Goal: Task Accomplishment & Management: Manage account settings

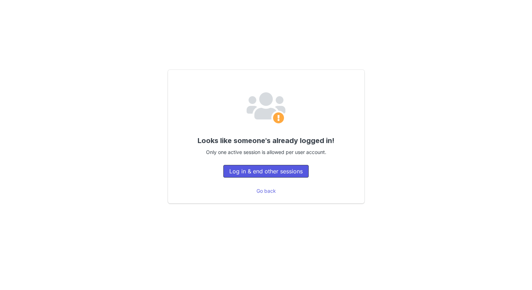
click at [289, 172] on button "Log in & end other sessions" at bounding box center [265, 171] width 85 height 13
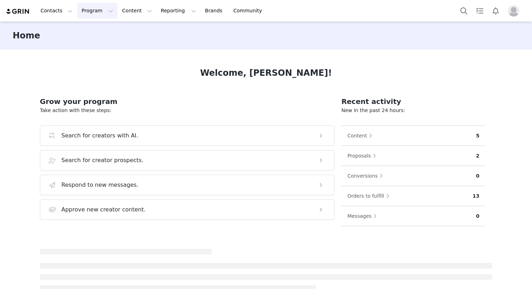
click at [100, 11] on button "Program Program" at bounding box center [97, 11] width 40 height 16
click at [117, 28] on div "Activations" at bounding box center [102, 31] width 47 height 7
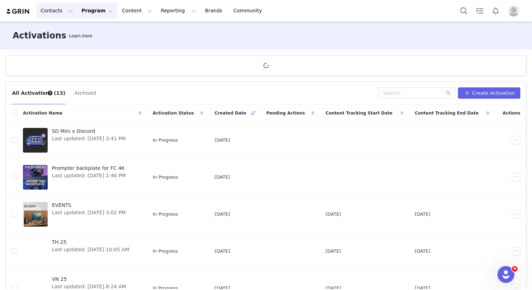
click at [54, 14] on button "Contacts Contacts" at bounding box center [56, 11] width 41 height 16
click at [71, 36] on link "Creators" at bounding box center [65, 31] width 56 height 13
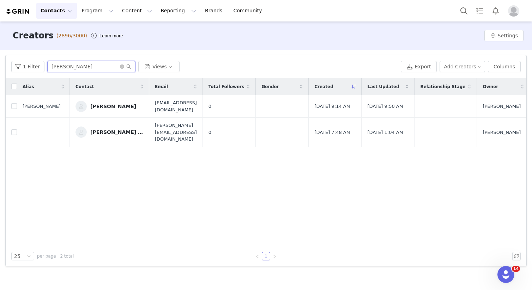
click at [97, 69] on input "watanabe" at bounding box center [91, 66] width 88 height 11
click at [88, 57] on div "1 Filter jyunya Views Export Add Creators Columns" at bounding box center [266, 66] width 521 height 23
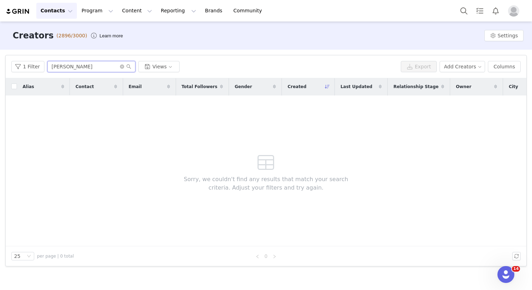
click at [86, 66] on input "jyunya" at bounding box center [91, 66] width 88 height 11
type input "yamaike"
click at [454, 63] on button "Add Creators" at bounding box center [463, 66] width 46 height 11
click at [442, 80] on span at bounding box center [441, 81] width 7 height 8
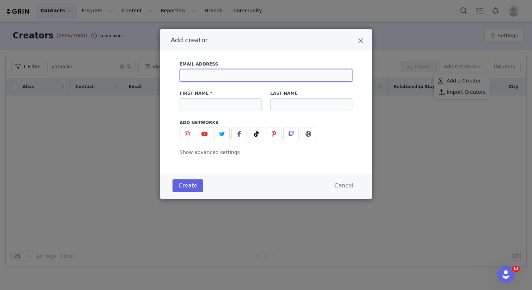
click at [270, 79] on input "Add creator" at bounding box center [266, 75] width 173 height 13
paste input "yamaikesolo@aol.jp"
type input "yamaikesolo@aol.jp"
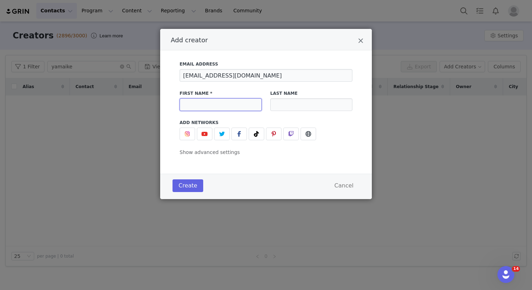
click at [215, 106] on input "Add creator" at bounding box center [221, 104] width 82 height 13
type input "Junya"
type input "Yamaike"
click at [211, 151] on span "Show advanced settings" at bounding box center [210, 153] width 60 height 6
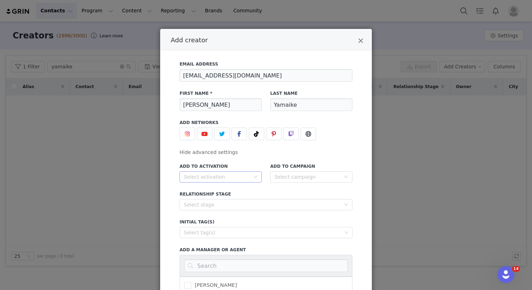
click at [255, 178] on icon "icon: down" at bounding box center [255, 177] width 4 height 4
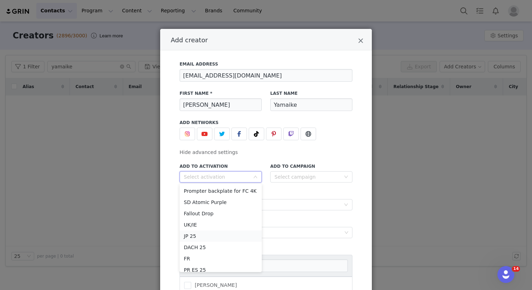
click at [224, 235] on li "JP 25" at bounding box center [221, 236] width 82 height 11
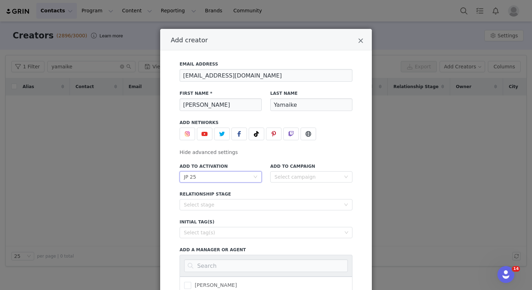
click at [304, 183] on div "Add to Campaign Select campaign" at bounding box center [311, 173] width 91 height 28
click at [309, 171] on div "Add to Campaign Select campaign" at bounding box center [311, 172] width 82 height 19
click at [309, 172] on div "Select campaign" at bounding box center [308, 177] width 69 height 11
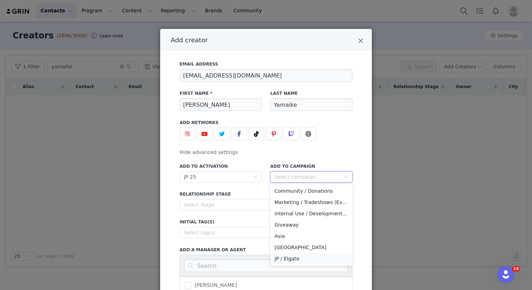
click at [304, 256] on li "JP / Elgato" at bounding box center [311, 258] width 82 height 11
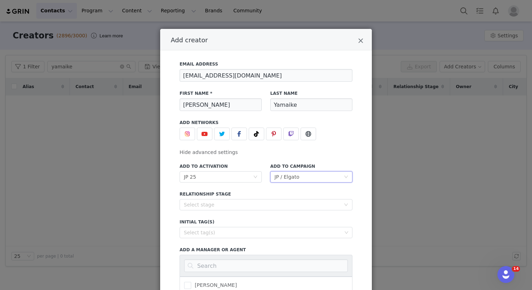
click at [348, 137] on div "Add creator" at bounding box center [266, 134] width 173 height 13
click at [204, 137] on icon "Add creator" at bounding box center [204, 134] width 6 height 6
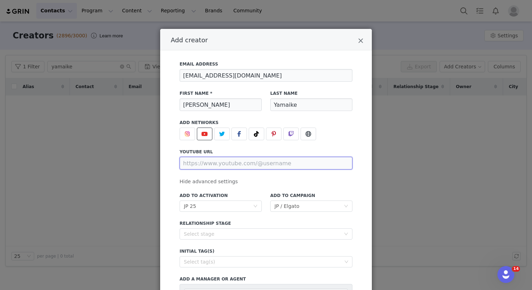
click at [213, 163] on input "Add creator" at bounding box center [266, 163] width 173 height 13
paste input "https://www.youtube.com/channel/UCWDksMO8R0Mew4B89GhO9dA"
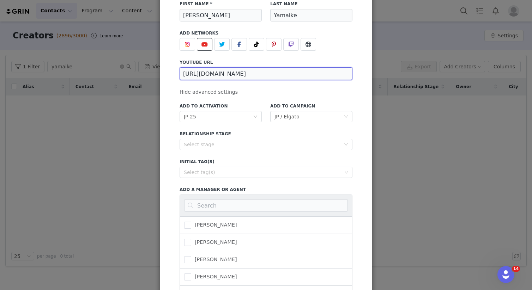
scroll to position [166, 0]
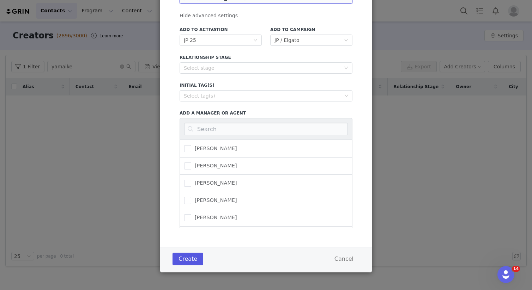
type input "https://www.youtube.com/channel/UCWDksMO8R0Mew4B89GhO9dA"
click at [192, 256] on button "Create" at bounding box center [187, 259] width 31 height 13
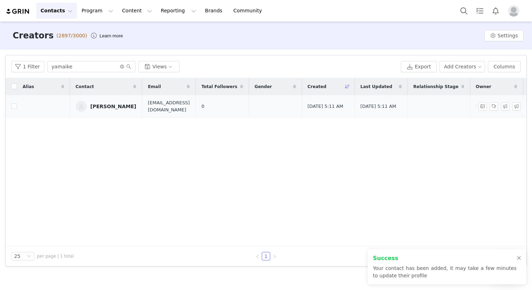
click at [115, 105] on div "[PERSON_NAME]" at bounding box center [113, 107] width 46 height 6
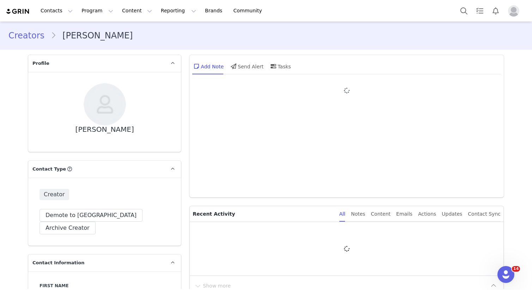
type input "+1 (United States)"
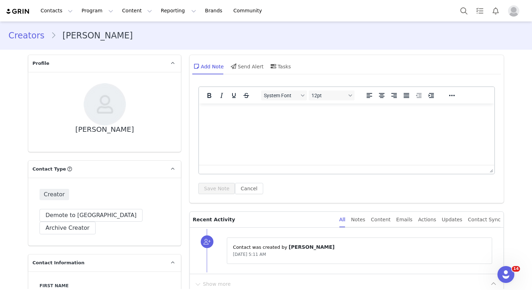
type input "https://www.youtube.com/@vickeblanka"
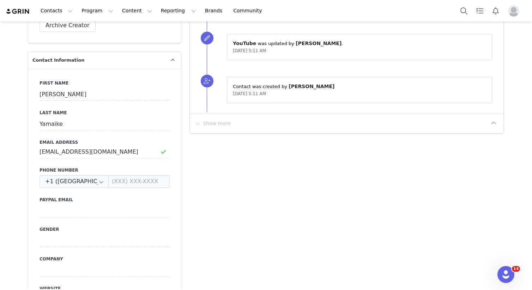
scroll to position [248, 0]
click at [101, 174] on icon at bounding box center [101, 180] width 11 height 13
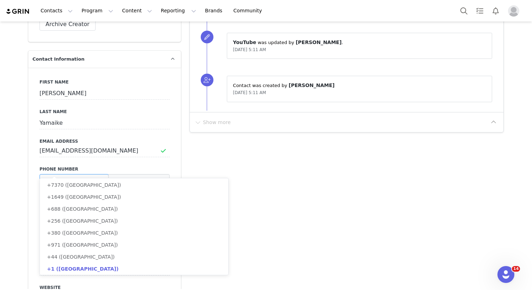
scroll to position [0, 0]
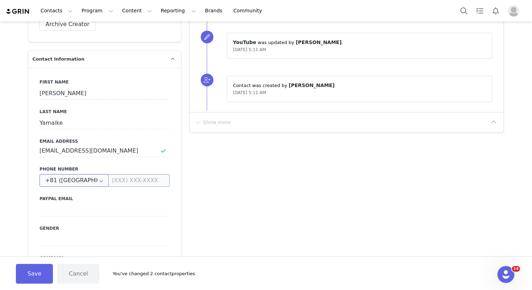
type input "+81 (Japan)"
click at [152, 174] on input at bounding box center [138, 180] width 61 height 13
paste input "080-7021-6759"
type input "080-7021-6759"
click at [37, 270] on button "Save" at bounding box center [34, 274] width 37 height 20
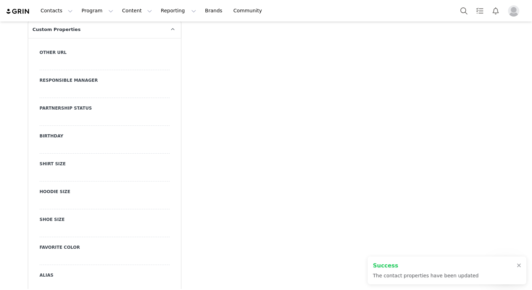
scroll to position [660, 0]
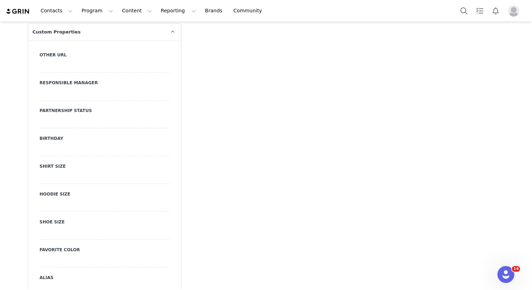
click at [87, 283] on div at bounding box center [105, 289] width 130 height 13
click at [87, 283] on input at bounding box center [105, 289] width 130 height 13
type input "び"
paste input "vickeblanka"
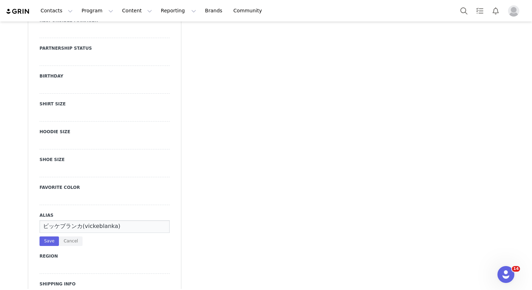
scroll to position [790, 0]
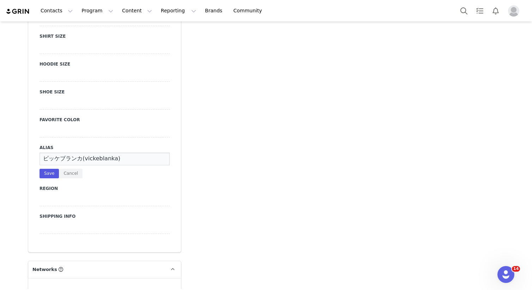
type input "ビッケブランカ(vickeblanka)"
click at [43, 169] on button "Save" at bounding box center [49, 174] width 19 height 10
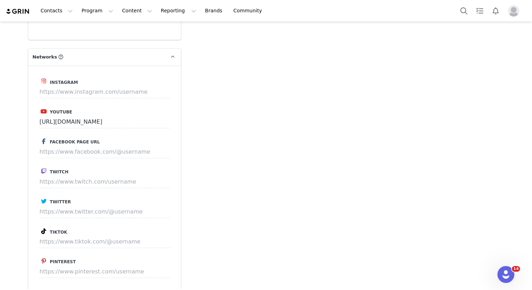
scroll to position [982, 0]
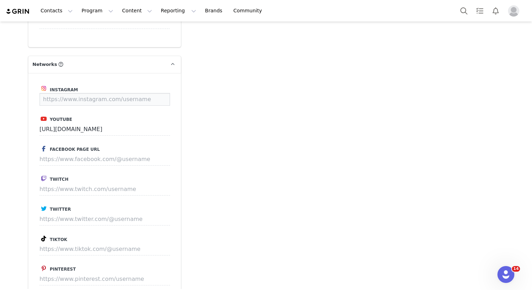
click at [92, 93] on input at bounding box center [105, 99] width 131 height 13
paste input "https://www.instagram.com/itsvk/"
type input "https://www.instagram.com/itsvk/"
click at [160, 93] on button "Save" at bounding box center [157, 99] width 26 height 13
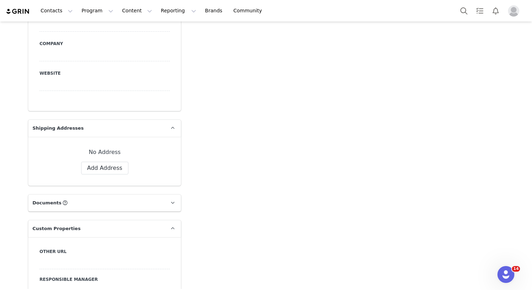
scroll to position [449, 0]
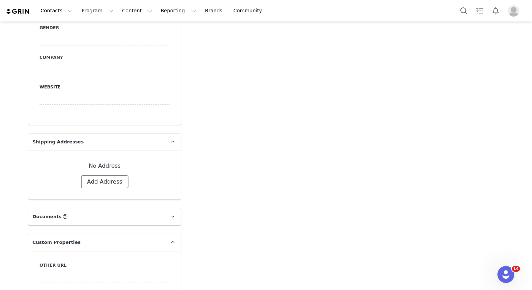
click at [109, 176] on button "Add Address" at bounding box center [104, 182] width 47 height 13
select select
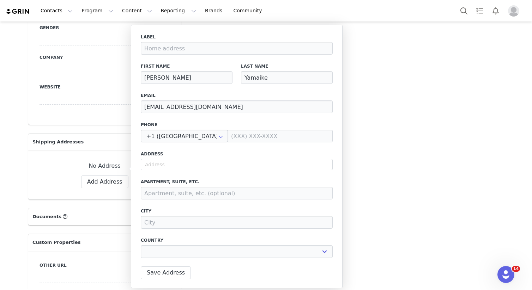
click at [215, 132] on icon at bounding box center [220, 136] width 11 height 13
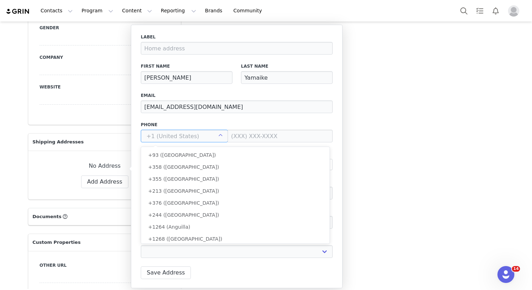
scroll to position [2628, 0]
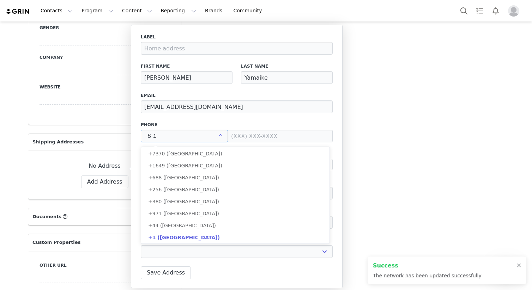
type input "８"
type input "https://www.instagram.com/itsvk"
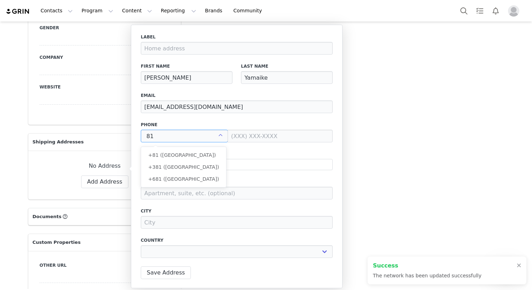
scroll to position [0, 0]
type input "+81 (Japan)"
select select
type input "+81 (Japan)"
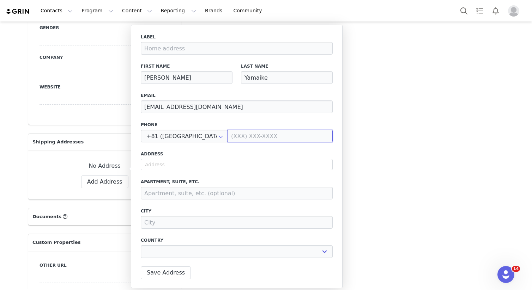
paste input "080-7021-6759"
type input "080-7021-6759"
click at [166, 269] on button "Save Address" at bounding box center [166, 273] width 50 height 13
select select
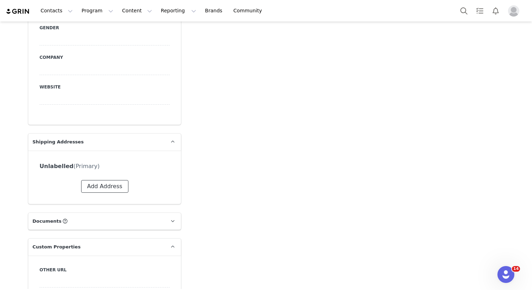
click at [110, 180] on button "Add Address" at bounding box center [104, 186] width 47 height 13
select select
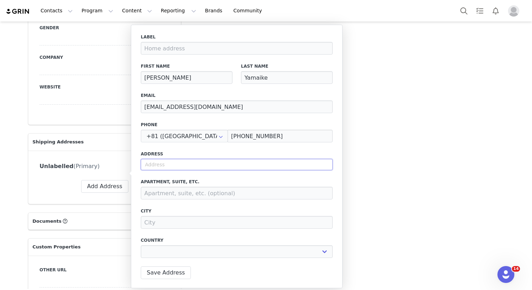
click at [170, 163] on input "text" at bounding box center [237, 164] width 192 height 11
paste input "2-18-2 Uehara"
type input "2-18-2 Uehara"
select select
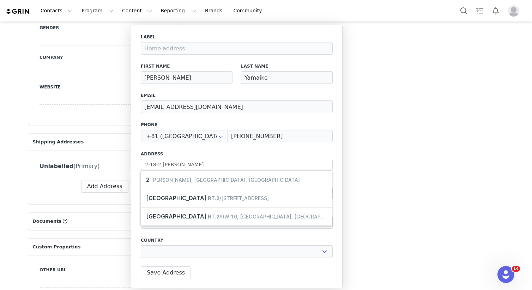
click at [216, 149] on div "Label First Name Junya Last Name Yamaike Email yamaikesolo@aol.jp Phone +81 (Ja…" at bounding box center [237, 148] width 192 height 229
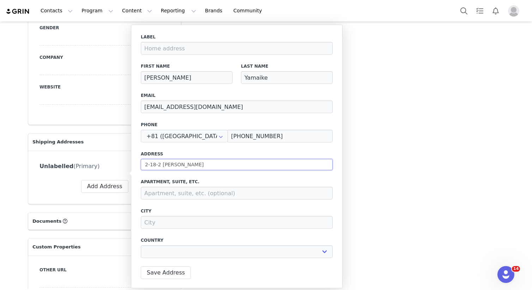
click at [208, 165] on input "2-18-2 Uehara" at bounding box center [237, 164] width 192 height 11
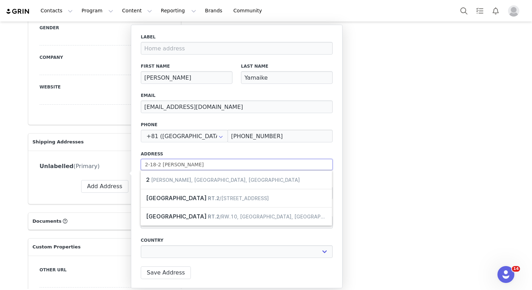
type input "2-18-2 Uehara"
select select
type input "2-18-2 Uehara"
click at [255, 117] on div "Label First Name Junya Last Name Yamaike Email yamaikesolo@aol.jp Phone +81 (Ja…" at bounding box center [237, 148] width 192 height 229
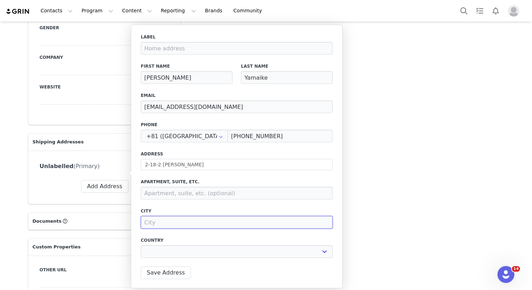
click at [193, 220] on input at bounding box center [237, 222] width 192 height 13
paste input "Shibuya-ku,"
type input "Shibuya-ku,"
select select
type input "Shibuya-ku"
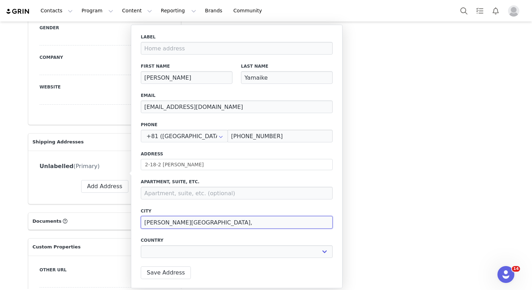
select select
type input "Shibuya-ku"
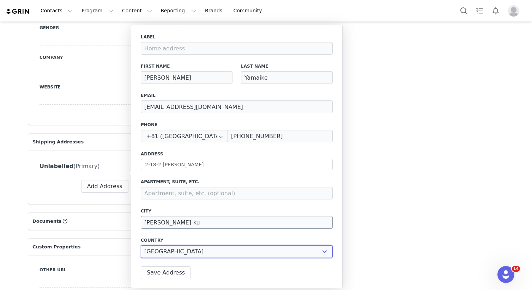
select select "[object Object]"
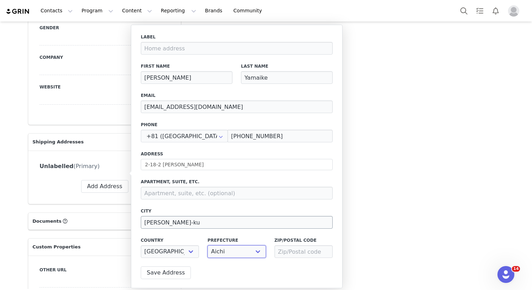
select select "[object Object]"
paste input "151-0064"
type input "151-0064"
click at [178, 271] on button "Save Address" at bounding box center [166, 273] width 50 height 13
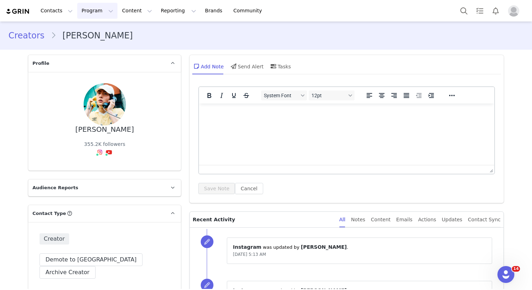
click at [97, 14] on button "Program Program" at bounding box center [97, 11] width 40 height 16
click at [108, 33] on div "Activations" at bounding box center [102, 31] width 47 height 7
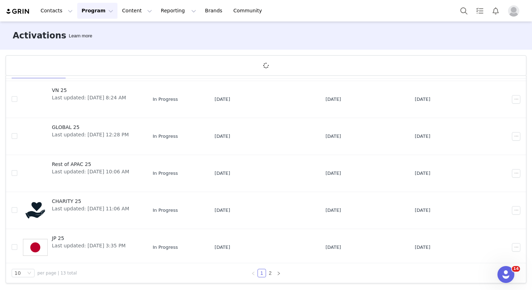
scroll to position [203, 0]
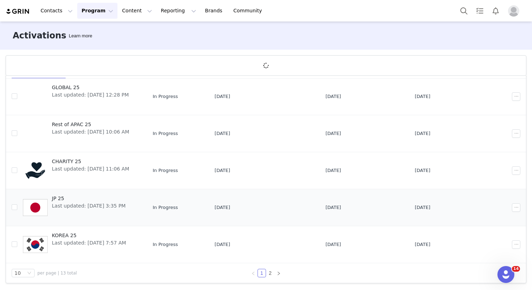
click at [83, 207] on span "Last updated: [DATE] 3:35 PM" at bounding box center [89, 205] width 74 height 7
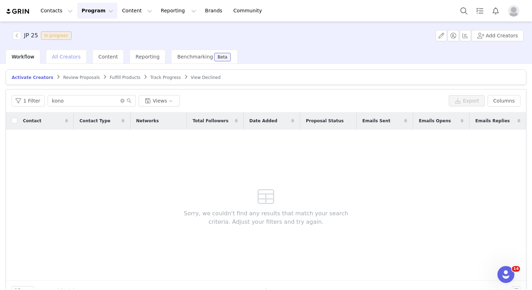
click at [67, 55] on span "All Creators" at bounding box center [66, 57] width 29 height 6
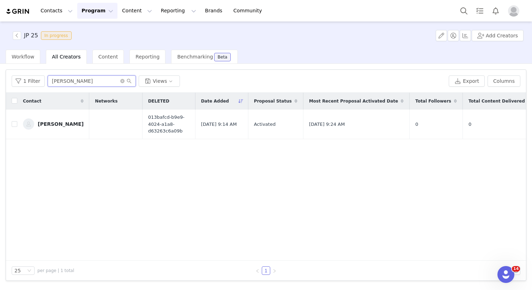
click at [104, 85] on input "yuhi" at bounding box center [92, 80] width 88 height 11
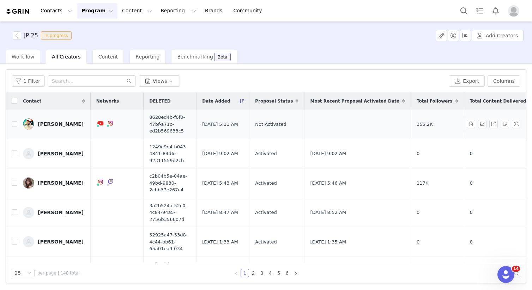
click at [64, 128] on link "[PERSON_NAME]" at bounding box center [54, 124] width 62 height 11
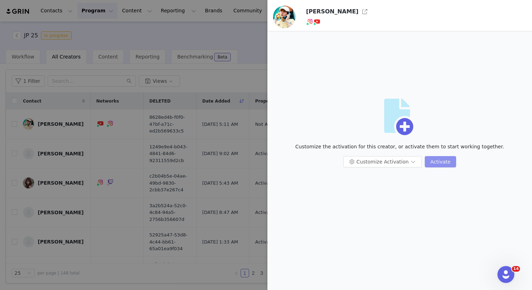
click at [440, 167] on button "Activate" at bounding box center [440, 161] width 31 height 11
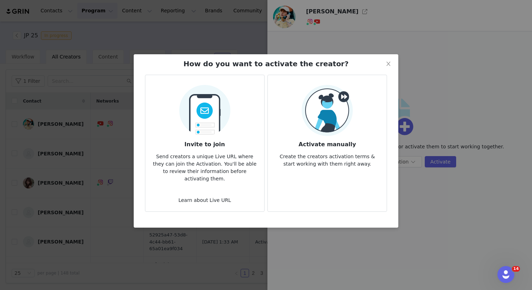
click at [345, 181] on article "Activate manually Create the creators activation terms & start working with the…" at bounding box center [327, 143] width 120 height 137
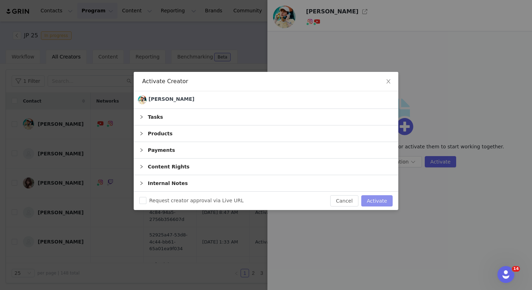
click at [369, 199] on button "Activate" at bounding box center [376, 200] width 31 height 11
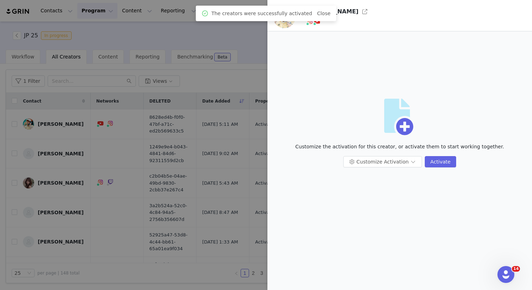
click at [210, 69] on div at bounding box center [266, 145] width 532 height 290
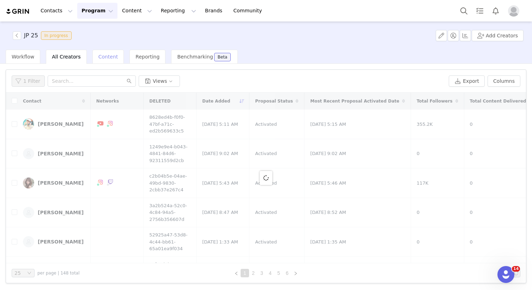
click at [103, 56] on span "Content" at bounding box center [108, 57] width 20 height 6
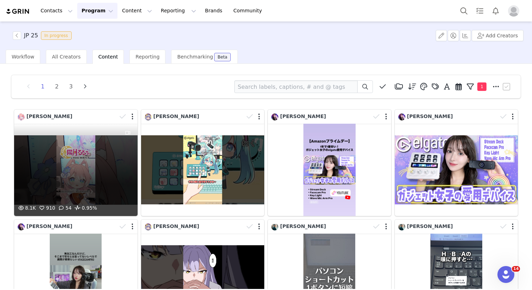
click at [85, 164] on div "8.1K 910 54 0.95%" at bounding box center [75, 170] width 123 height 92
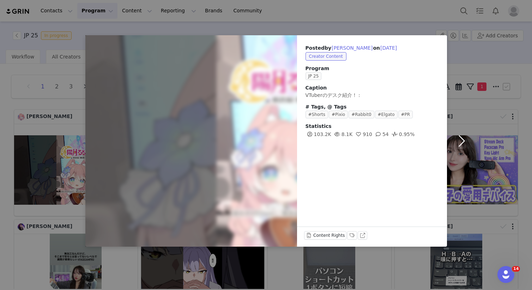
click at [466, 55] on button "button" at bounding box center [462, 141] width 30 height 212
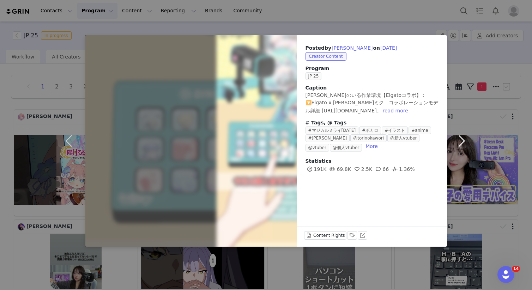
click at [465, 60] on button "button" at bounding box center [462, 141] width 30 height 212
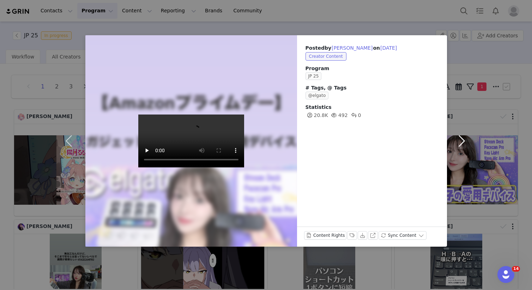
click at [463, 60] on button "button" at bounding box center [462, 141] width 30 height 212
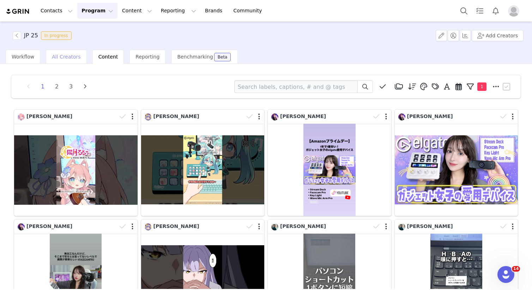
click at [71, 57] on span "All Creators" at bounding box center [66, 57] width 29 height 6
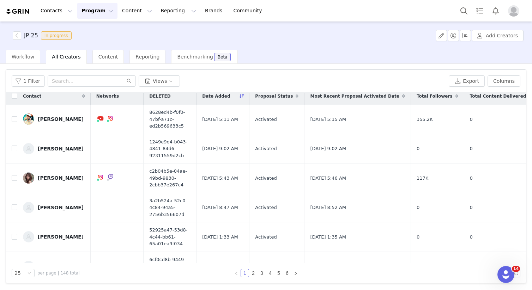
scroll to position [6, 0]
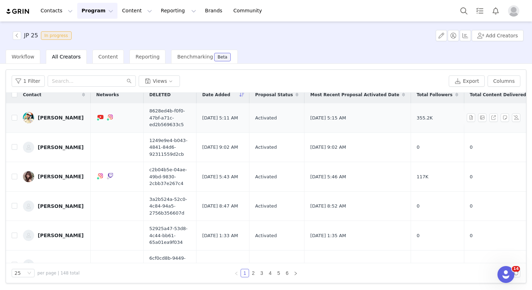
click at [67, 120] on div "[PERSON_NAME]" at bounding box center [61, 118] width 46 height 6
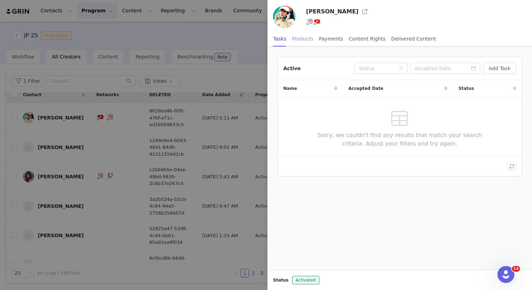
click at [295, 37] on div "Products" at bounding box center [302, 39] width 21 height 16
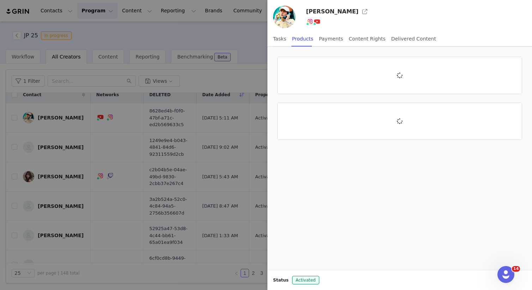
click at [235, 66] on div at bounding box center [266, 145] width 532 height 290
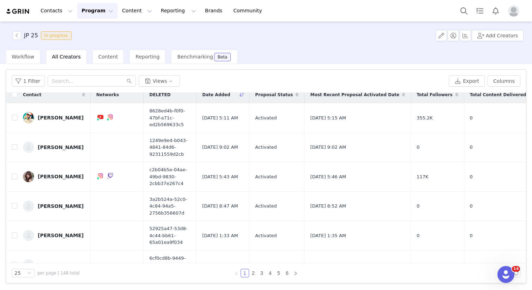
scroll to position [0, 0]
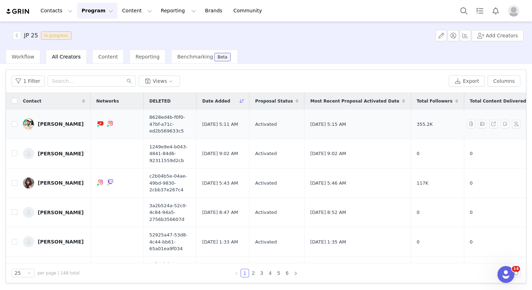
click at [47, 123] on div "[PERSON_NAME]" at bounding box center [61, 124] width 46 height 6
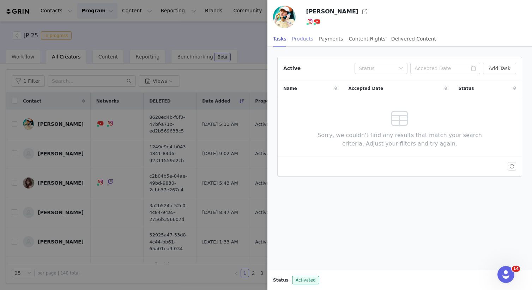
click at [295, 43] on div "Products" at bounding box center [302, 39] width 21 height 16
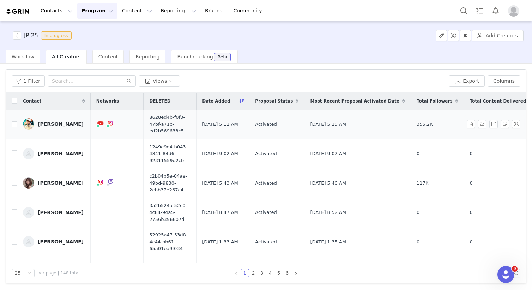
click at [57, 127] on div "Junya Yamaike" at bounding box center [61, 124] width 46 height 6
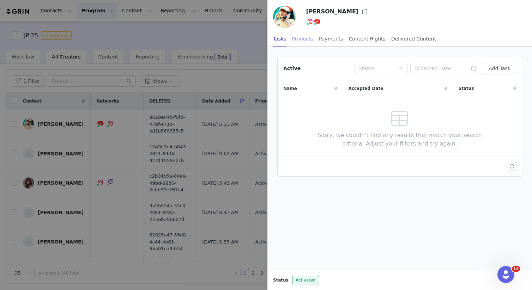
click at [304, 43] on div "Products" at bounding box center [302, 39] width 21 height 16
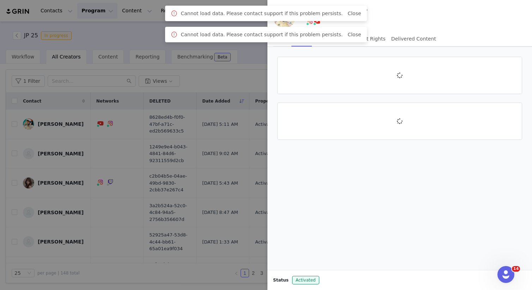
click at [143, 42] on div at bounding box center [266, 145] width 532 height 290
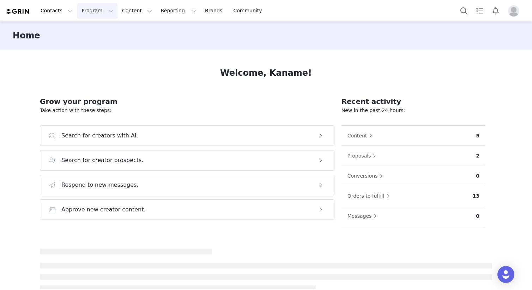
click at [77, 7] on button "Program Program" at bounding box center [97, 11] width 40 height 16
click at [95, 34] on p "Activations" at bounding box center [93, 31] width 27 height 7
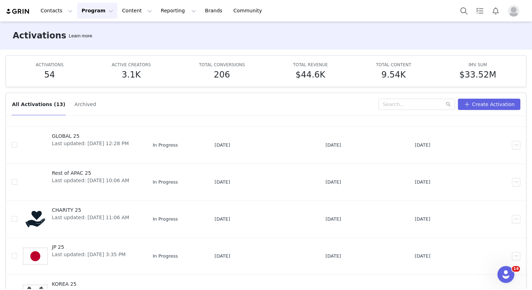
scroll to position [203, 0]
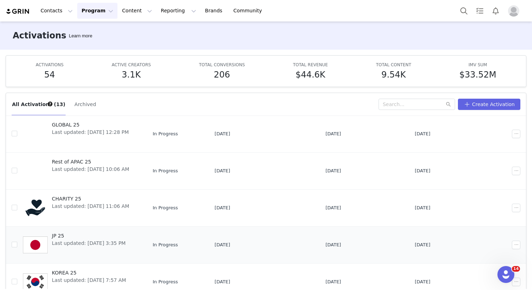
click at [91, 233] on span "JP 25" at bounding box center [89, 235] width 74 height 7
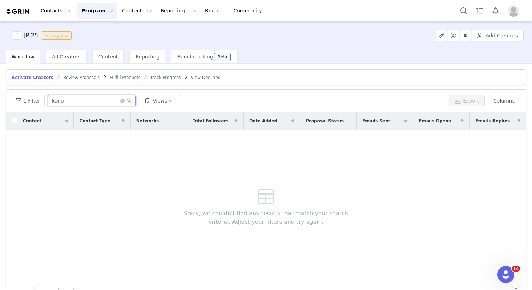
click at [98, 99] on input "kono" at bounding box center [92, 100] width 88 height 11
click at [63, 57] on span "All Creators" at bounding box center [66, 57] width 29 height 6
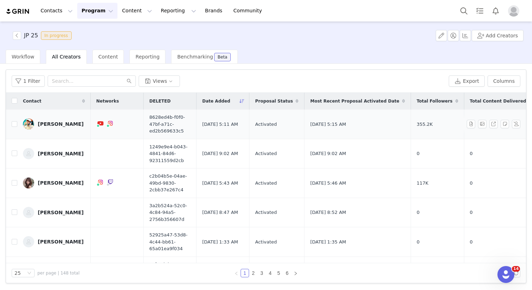
click at [69, 121] on link "[PERSON_NAME]" at bounding box center [54, 124] width 62 height 11
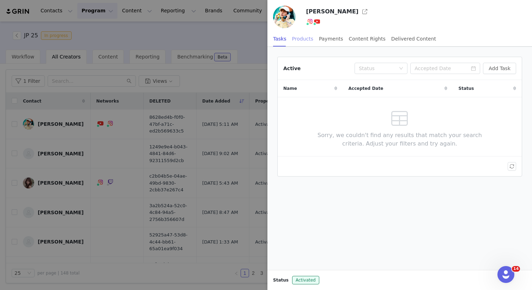
click at [302, 37] on div "Products" at bounding box center [302, 39] width 21 height 16
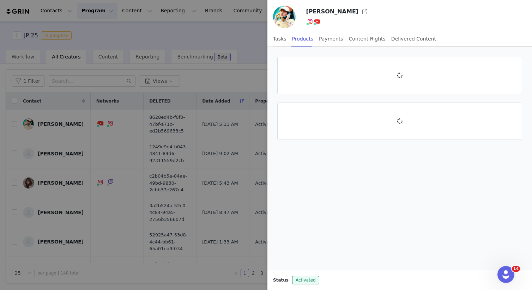
click at [261, 39] on div at bounding box center [266, 145] width 532 height 290
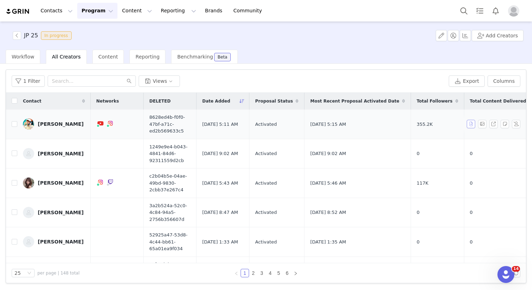
click at [474, 126] on button "button" at bounding box center [471, 124] width 8 height 8
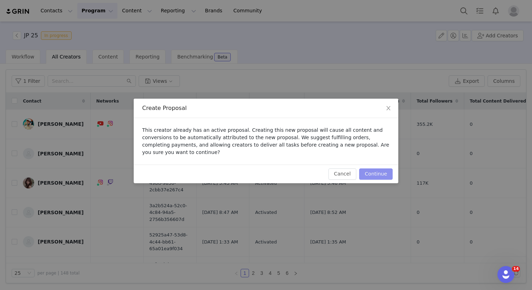
click at [383, 176] on button "Continue" at bounding box center [376, 174] width 34 height 11
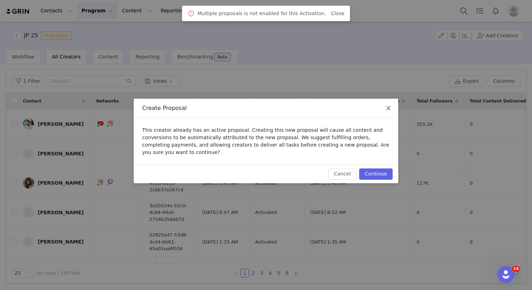
click at [392, 114] on span "Close" at bounding box center [388, 109] width 20 height 20
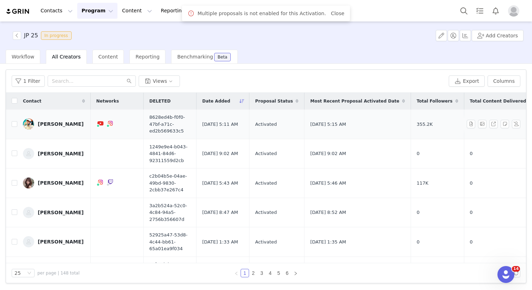
click at [65, 121] on link "[PERSON_NAME]" at bounding box center [54, 124] width 62 height 11
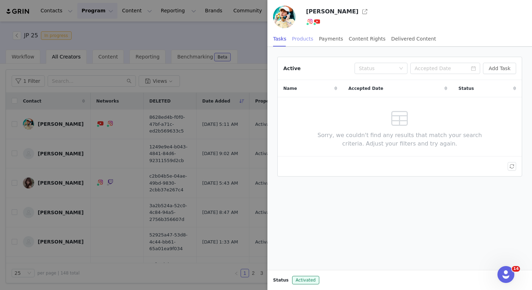
click at [303, 39] on div "Products" at bounding box center [302, 39] width 21 height 16
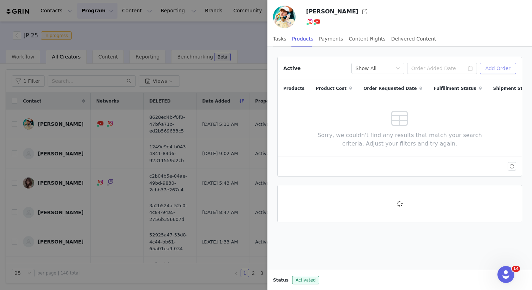
click at [497, 71] on button "Add Order" at bounding box center [498, 68] width 36 height 11
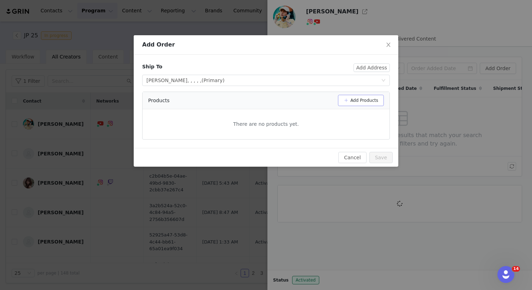
click at [356, 95] on button "Add Products" at bounding box center [361, 100] width 46 height 11
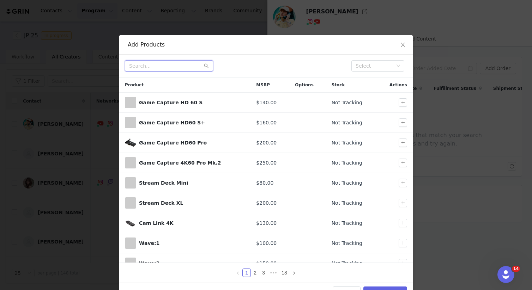
click at [194, 67] on input "text" at bounding box center [169, 65] width 88 height 11
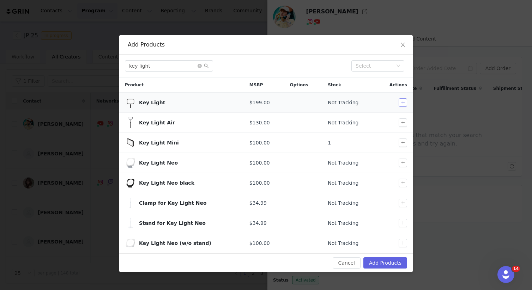
click at [400, 100] on button "button" at bounding box center [403, 102] width 8 height 8
click at [174, 65] on input "key light" at bounding box center [169, 65] width 88 height 11
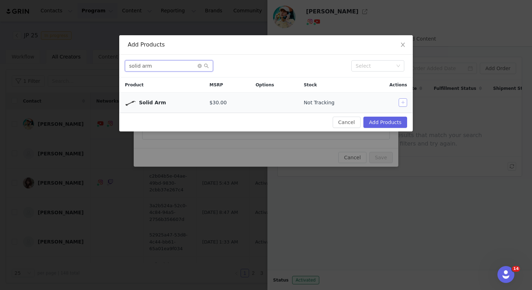
type input "solid arm"
click at [403, 105] on button "button" at bounding box center [403, 102] width 8 height 8
click at [389, 118] on button "Add Products" at bounding box center [385, 122] width 44 height 11
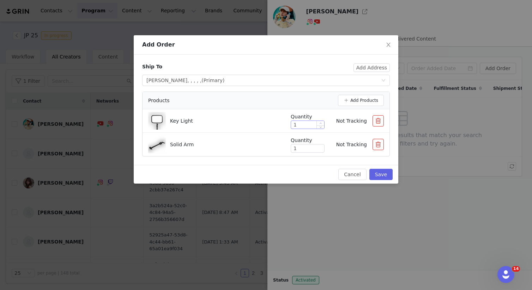
click at [320, 123] on icon "icon: up" at bounding box center [321, 123] width 2 height 2
type input "2"
click at [321, 145] on span "Increase Value" at bounding box center [320, 147] width 7 height 5
type input "2"
click at [379, 170] on button "Save" at bounding box center [380, 174] width 23 height 11
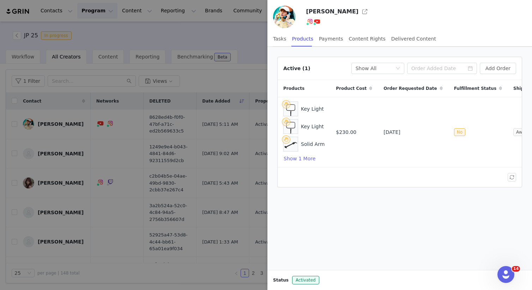
click at [246, 37] on div at bounding box center [266, 145] width 532 height 290
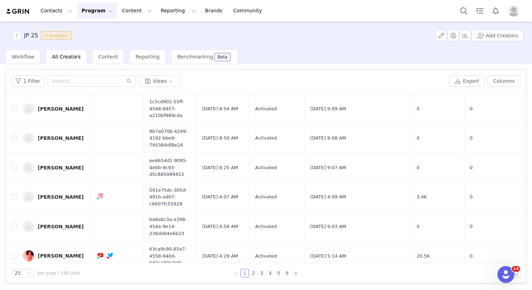
scroll to position [583, 0]
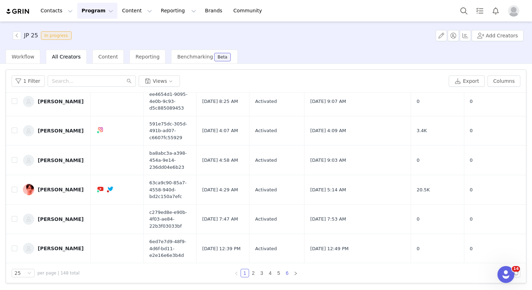
click at [287, 274] on link "6" at bounding box center [287, 273] width 8 height 8
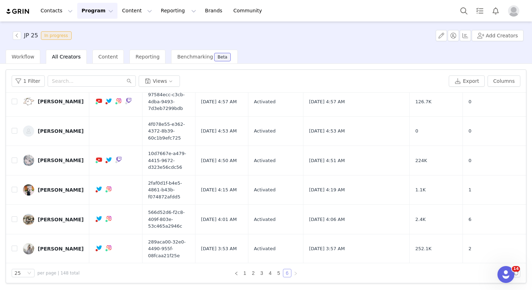
scroll to position [524, 0]
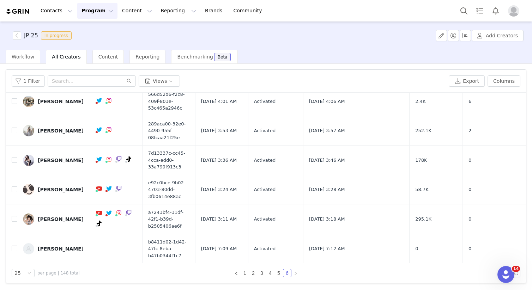
click at [303, 207] on td "Activated" at bounding box center [275, 220] width 55 height 30
click at [275, 271] on link "5" at bounding box center [279, 273] width 8 height 8
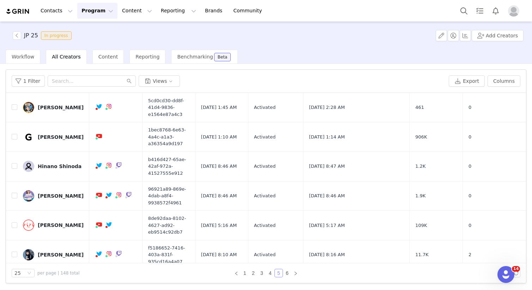
scroll to position [583, 0]
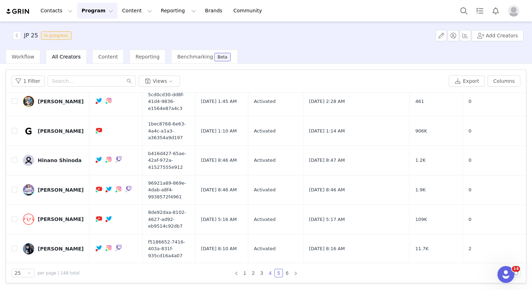
click at [270, 276] on link "4" at bounding box center [270, 273] width 8 height 8
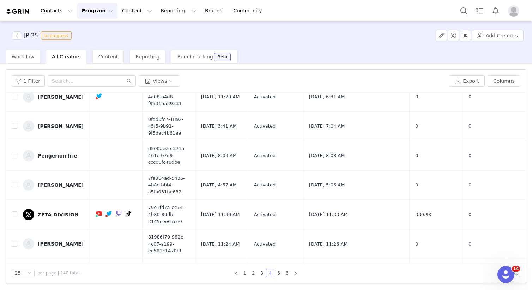
scroll to position [562, 0]
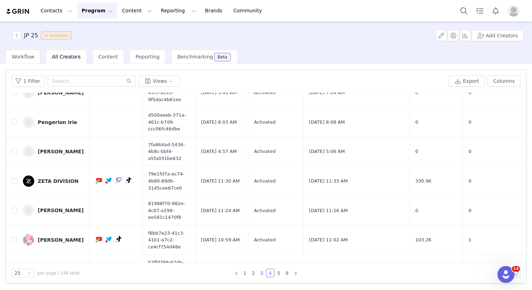
click at [265, 272] on link "3" at bounding box center [262, 273] width 8 height 8
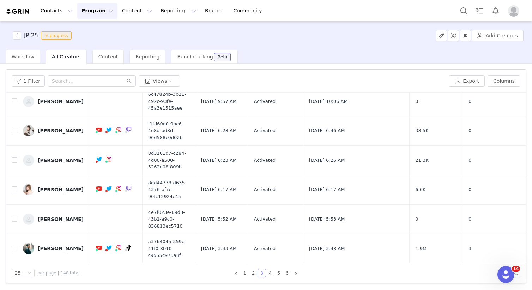
scroll to position [583, 0]
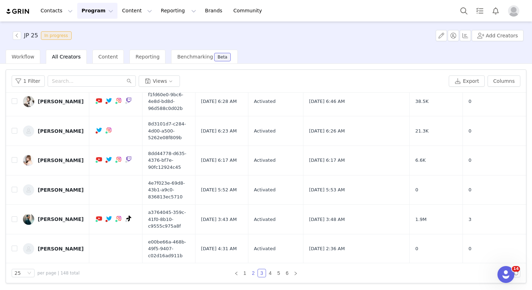
click at [254, 275] on link "2" at bounding box center [253, 273] width 8 height 8
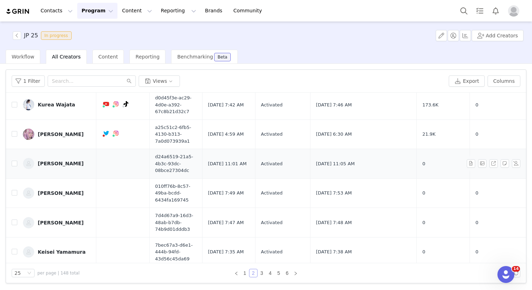
scroll to position [404, 0]
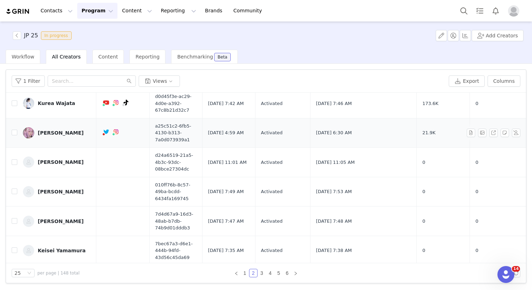
click at [30, 133] on img at bounding box center [28, 132] width 11 height 11
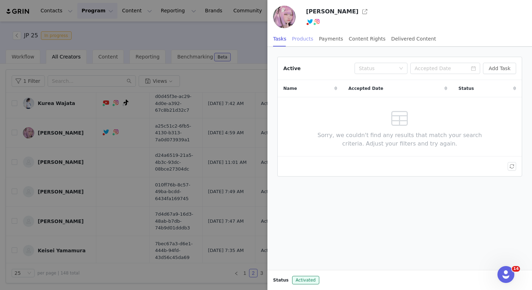
click at [304, 36] on div "Products" at bounding box center [302, 39] width 21 height 16
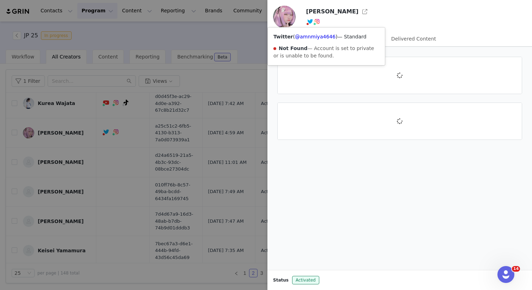
click at [307, 20] on icon at bounding box center [310, 22] width 6 height 6
click at [243, 111] on div at bounding box center [266, 145] width 532 height 290
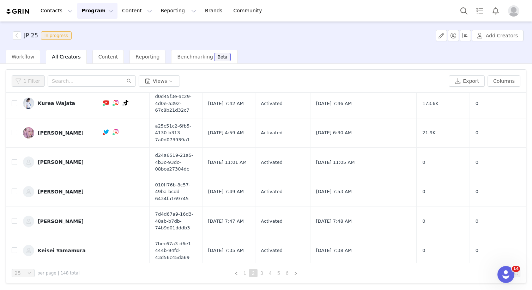
scroll to position [0, 0]
